Goal: Task Accomplishment & Management: Use online tool/utility

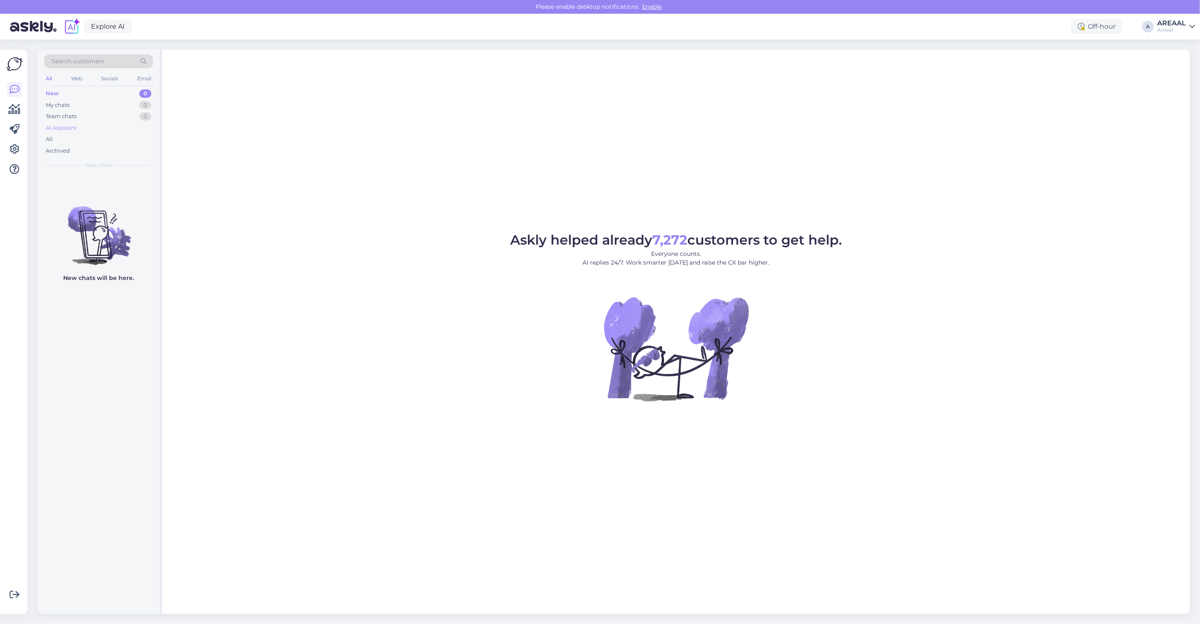
click at [105, 132] on div "AI Assistant" at bounding box center [98, 128] width 109 height 12
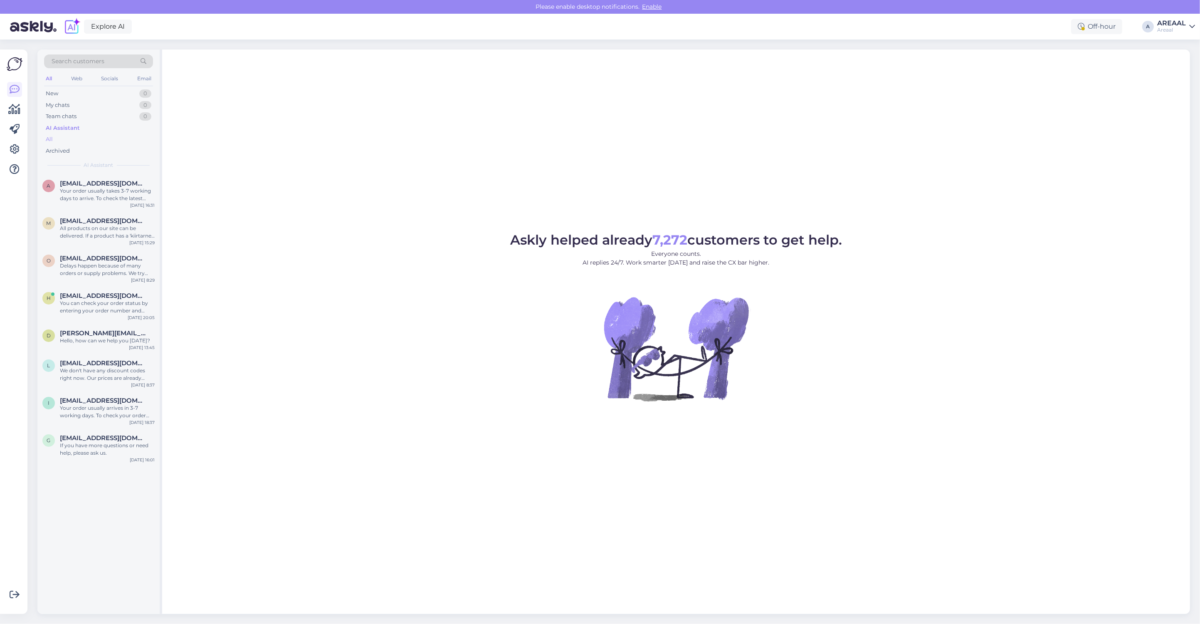
click at [104, 138] on div "All" at bounding box center [98, 140] width 109 height 12
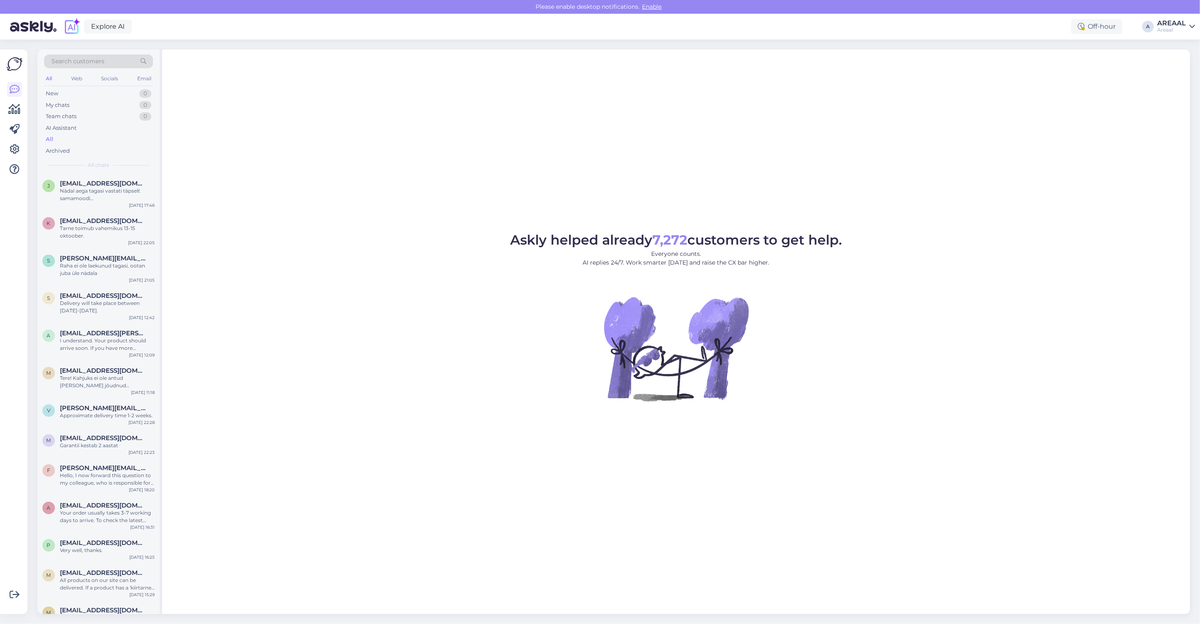
click at [1177, 23] on div "AREAAL" at bounding box center [1172, 23] width 29 height 7
click at [1178, 56] on div "Nish Open" at bounding box center [1145, 64] width 102 height 18
click at [1188, 69] on button "Open" at bounding box center [1177, 64] width 23 height 13
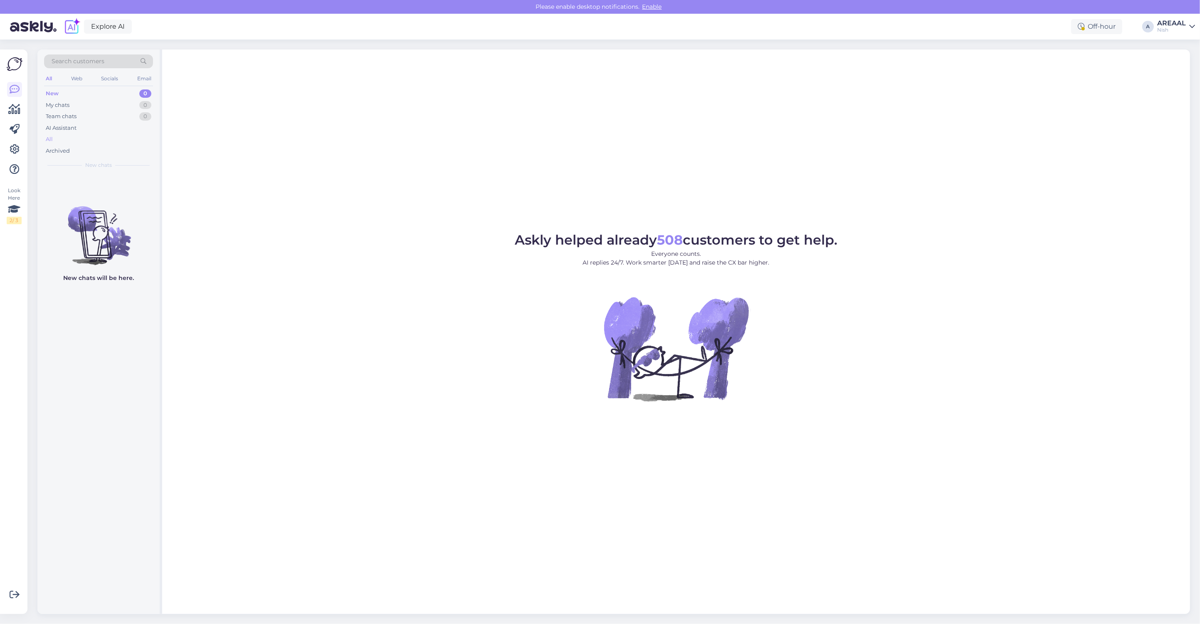
click at [102, 138] on div "All" at bounding box center [98, 140] width 109 height 12
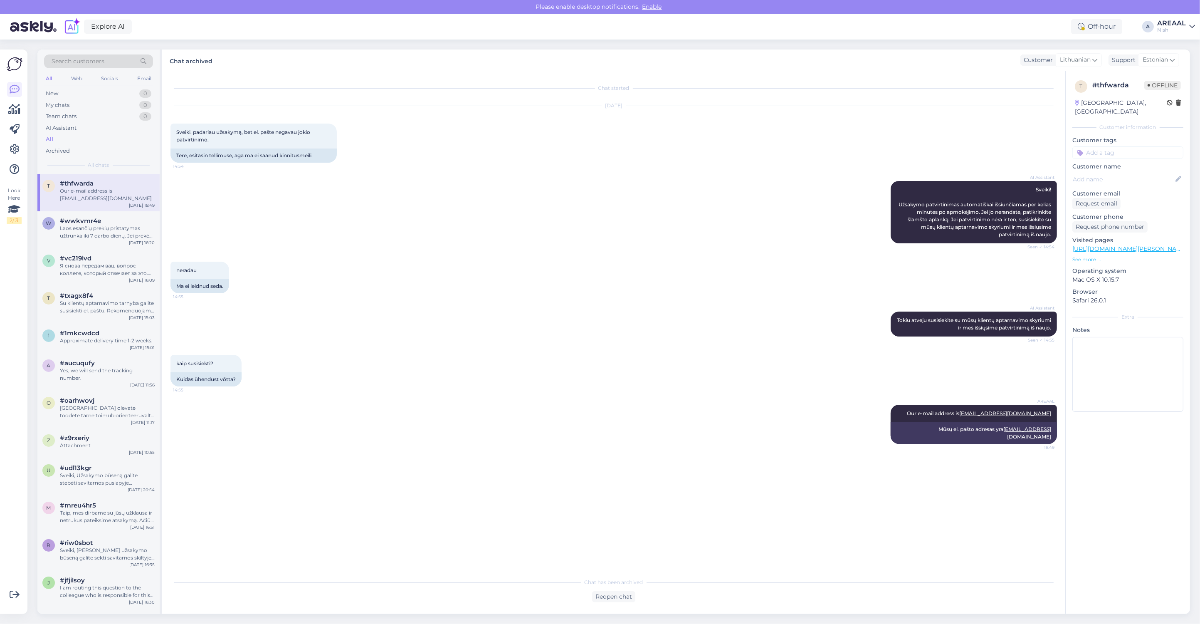
click at [1182, 25] on div "AREAAL" at bounding box center [1172, 23] width 29 height 7
click at [1183, 44] on button "Open" at bounding box center [1177, 46] width 23 height 13
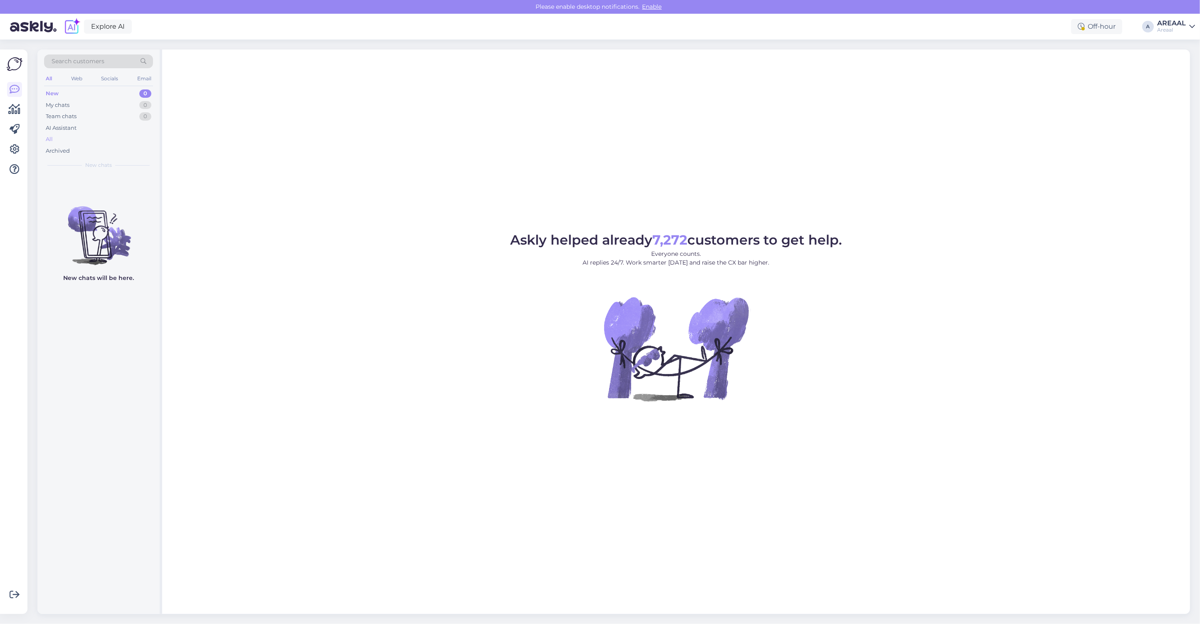
click at [107, 142] on div "All" at bounding box center [98, 140] width 109 height 12
click at [115, 132] on div "AI Assistant" at bounding box center [98, 128] width 109 height 12
click at [110, 139] on div "All" at bounding box center [98, 140] width 109 height 12
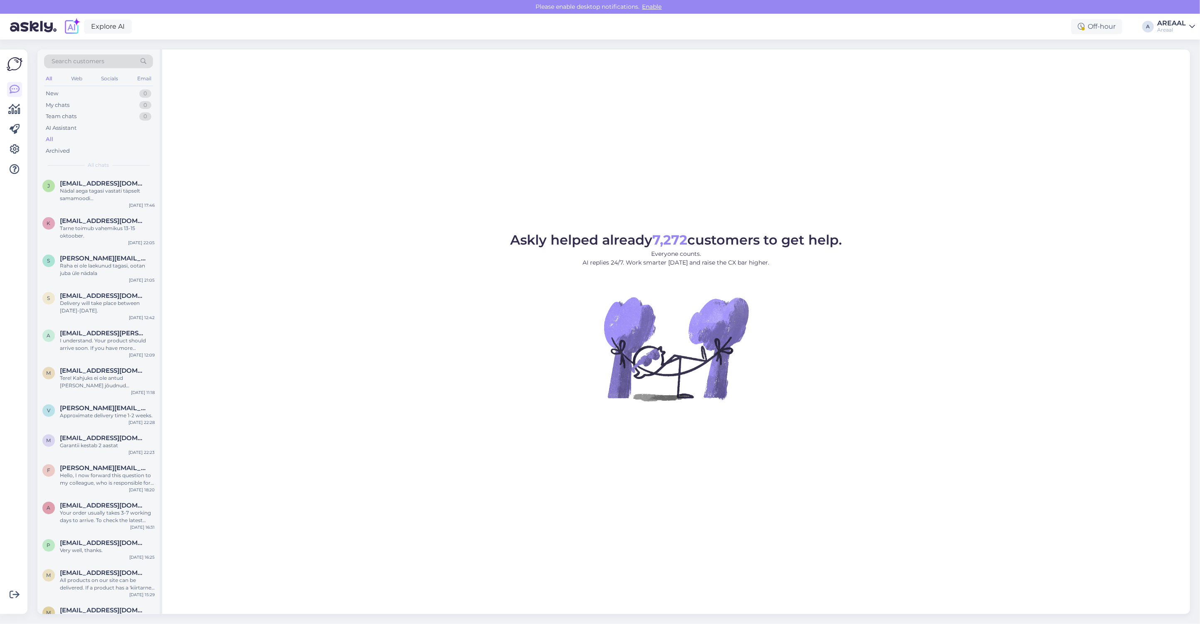
click at [535, 238] on span "Askly helped already 7,272 customers to get help." at bounding box center [676, 240] width 332 height 16
click at [319, 151] on div "Askly helped already 7,272 customers to get help. Everyone counts. AI replies 2…" at bounding box center [676, 332] width 1028 height 564
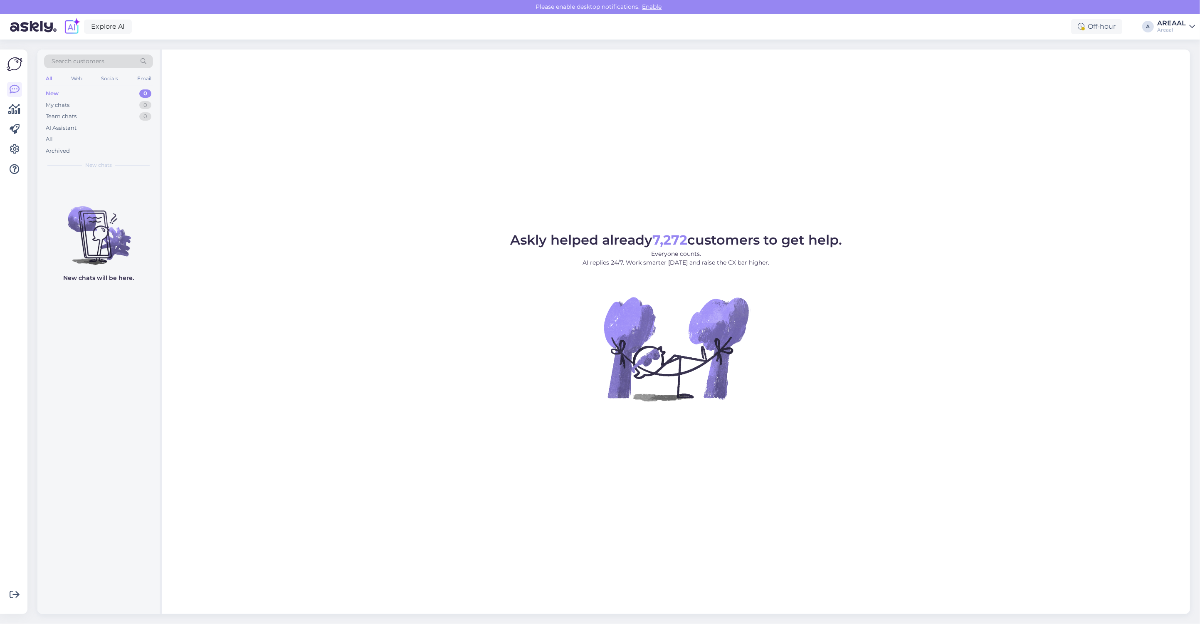
click at [654, 73] on div "Askly helped already 7,272 customers to get help. Everyone counts. AI replies 2…" at bounding box center [676, 332] width 1028 height 564
click at [119, 146] on div "Archived" at bounding box center [98, 151] width 109 height 12
